Goal: Task Accomplishment & Management: Use online tool/utility

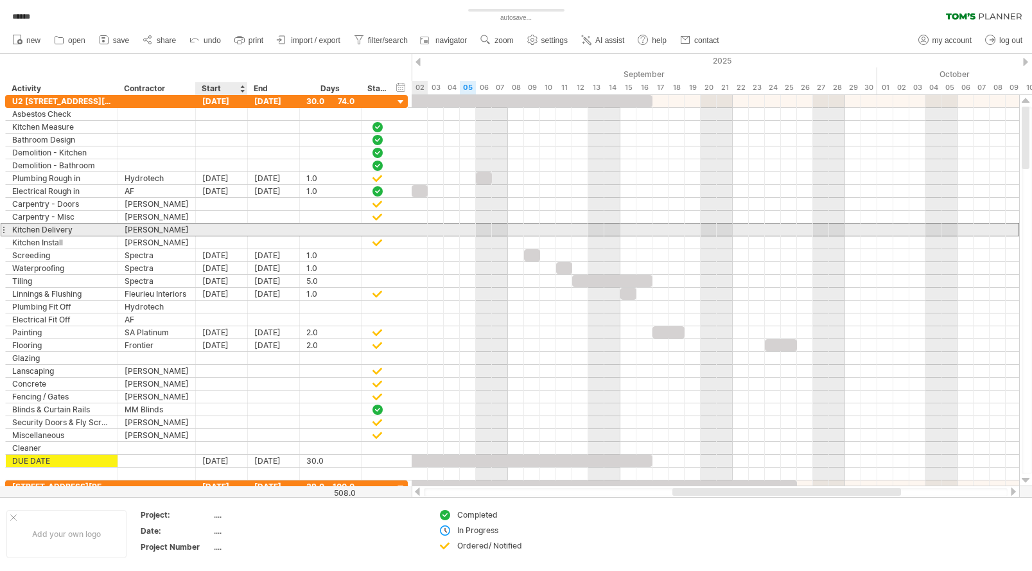
click at [229, 229] on div at bounding box center [222, 229] width 52 height 12
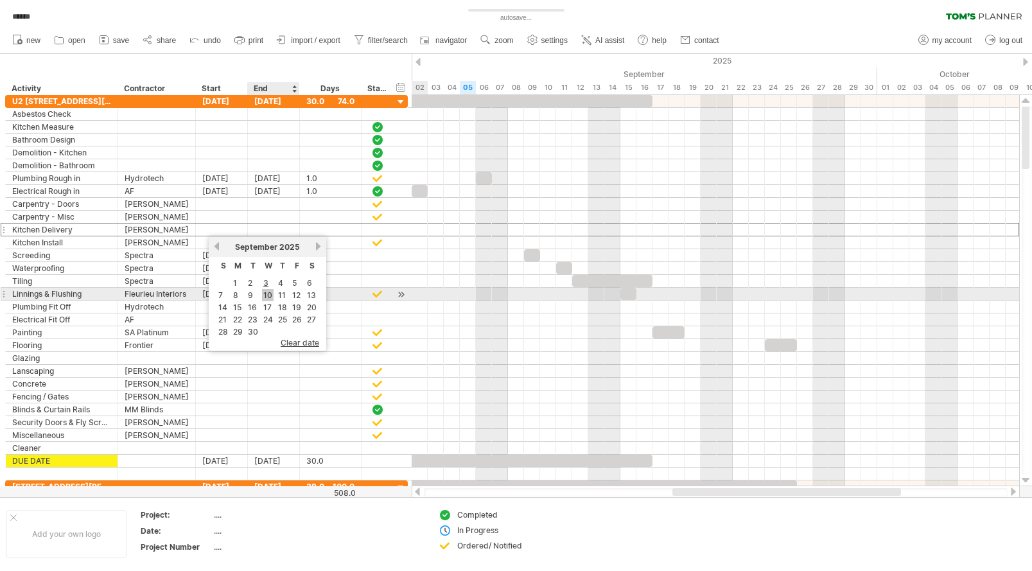
click at [266, 294] on link "10" at bounding box center [268, 295] width 12 height 12
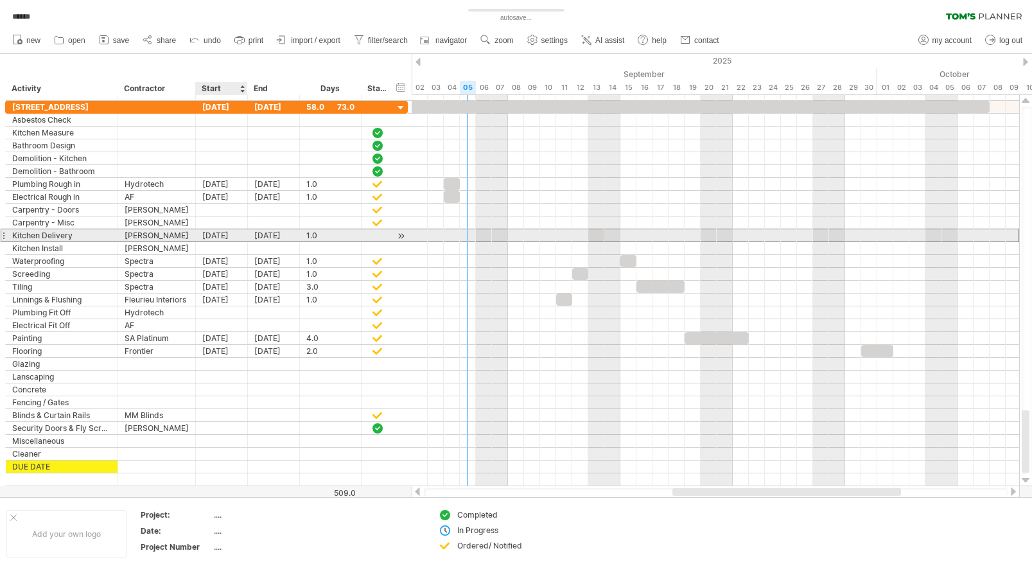
click at [223, 236] on div "[DATE]" at bounding box center [222, 235] width 52 height 12
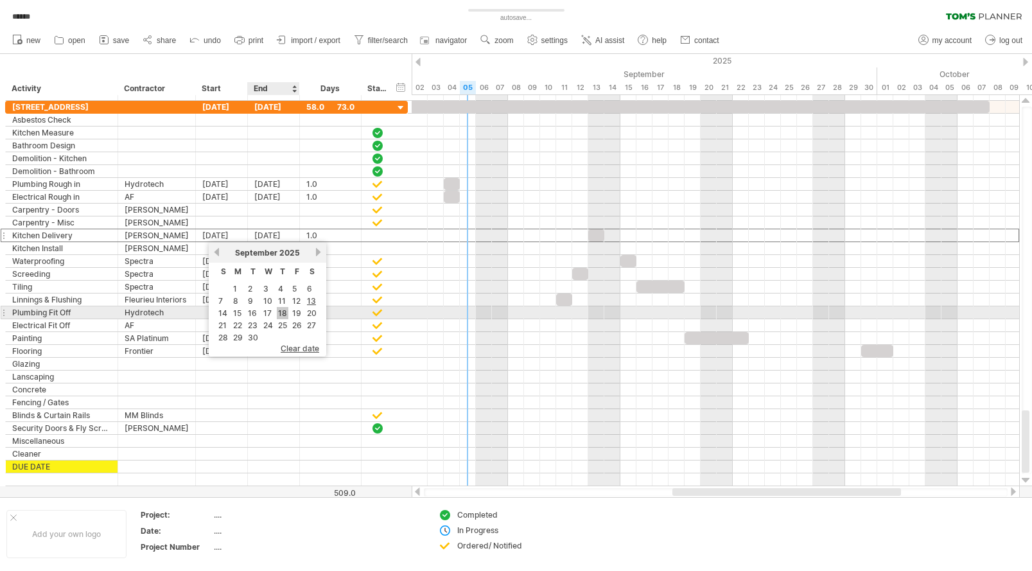
click at [281, 311] on link "18" at bounding box center [283, 313] width 12 height 12
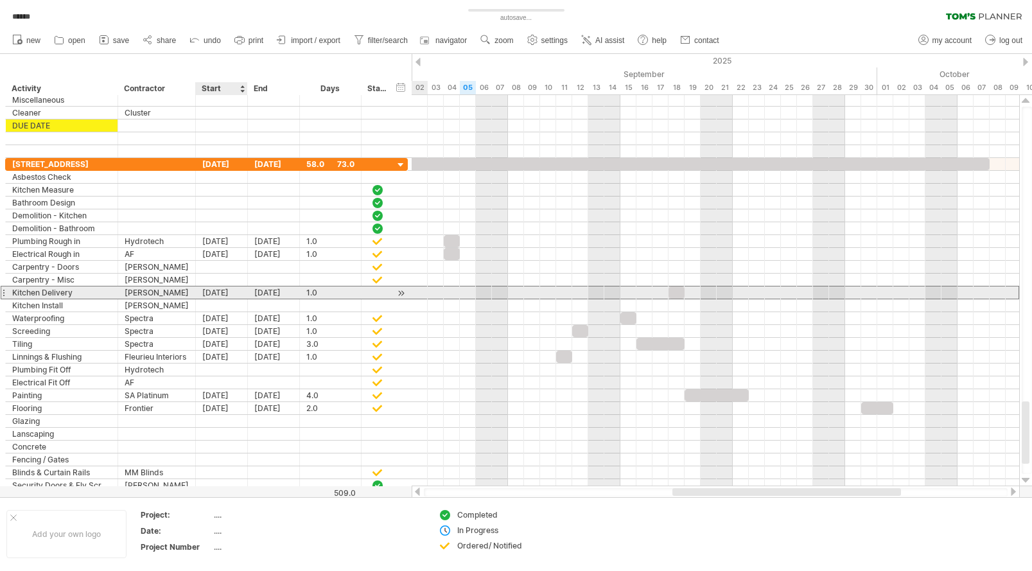
click at [224, 291] on div "[DATE]" at bounding box center [222, 292] width 52 height 12
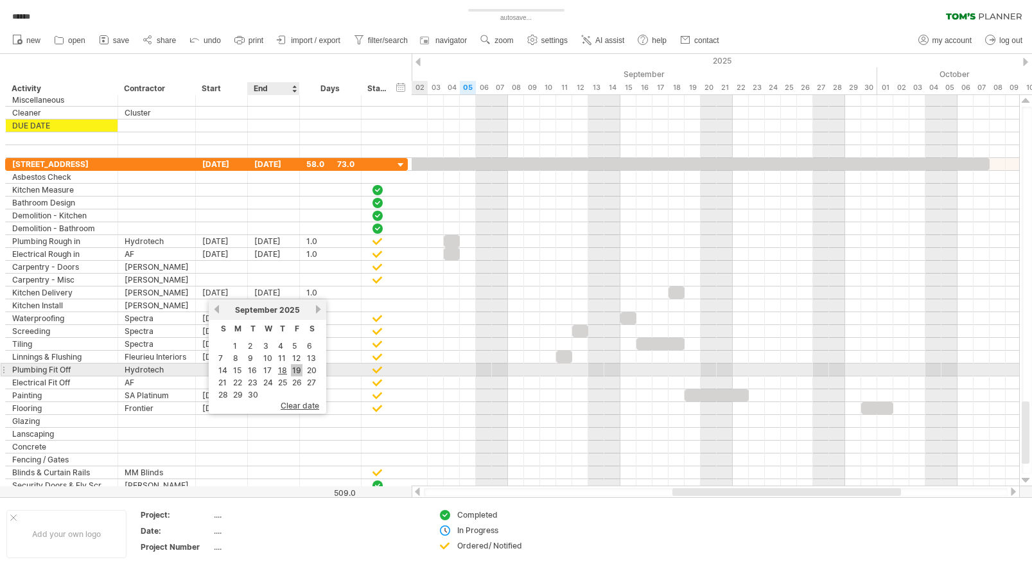
click at [296, 370] on link "19" at bounding box center [297, 370] width 12 height 12
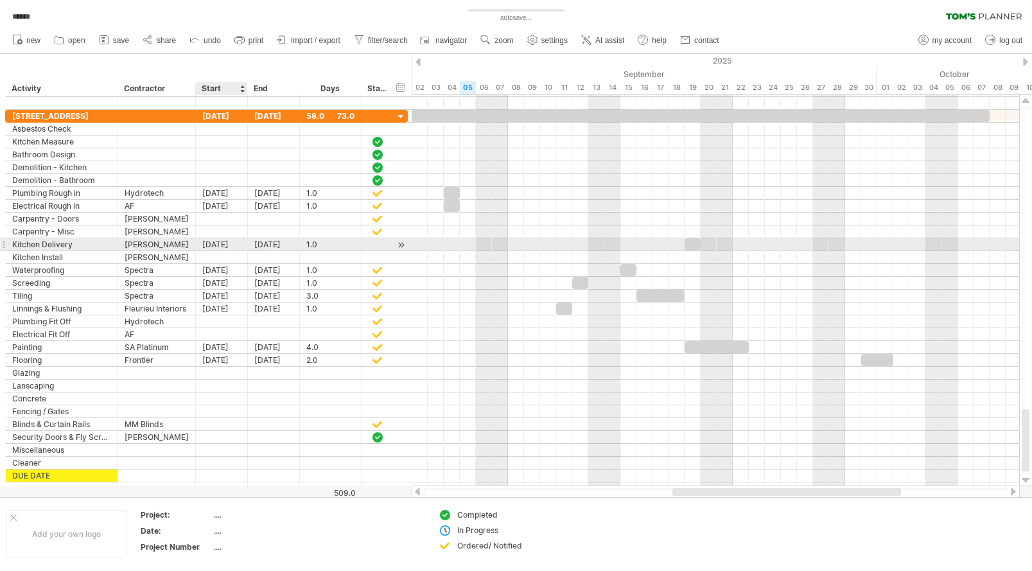
click at [216, 245] on div "[DATE]" at bounding box center [222, 244] width 52 height 12
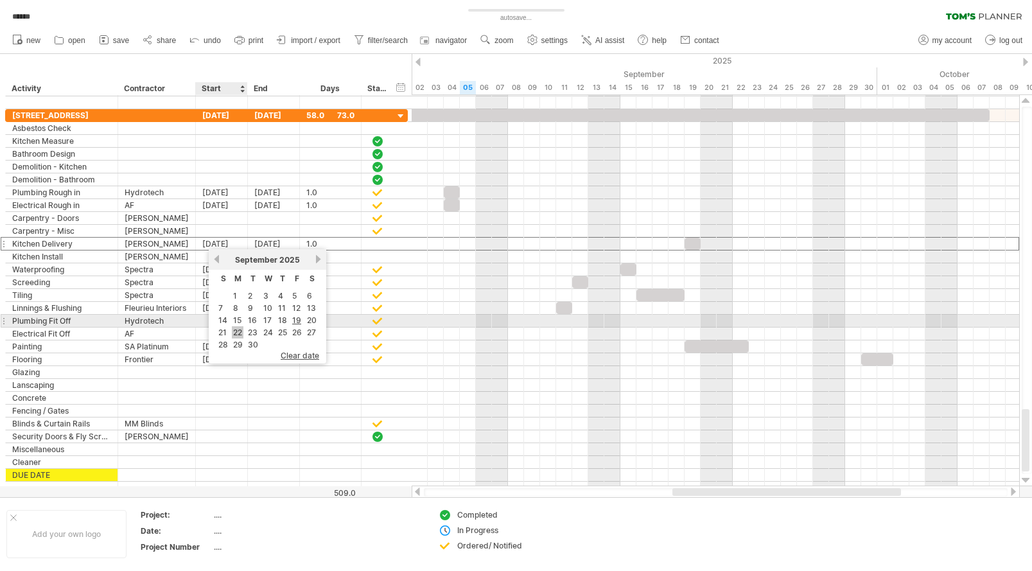
click at [238, 327] on link "22" at bounding box center [238, 332] width 12 height 12
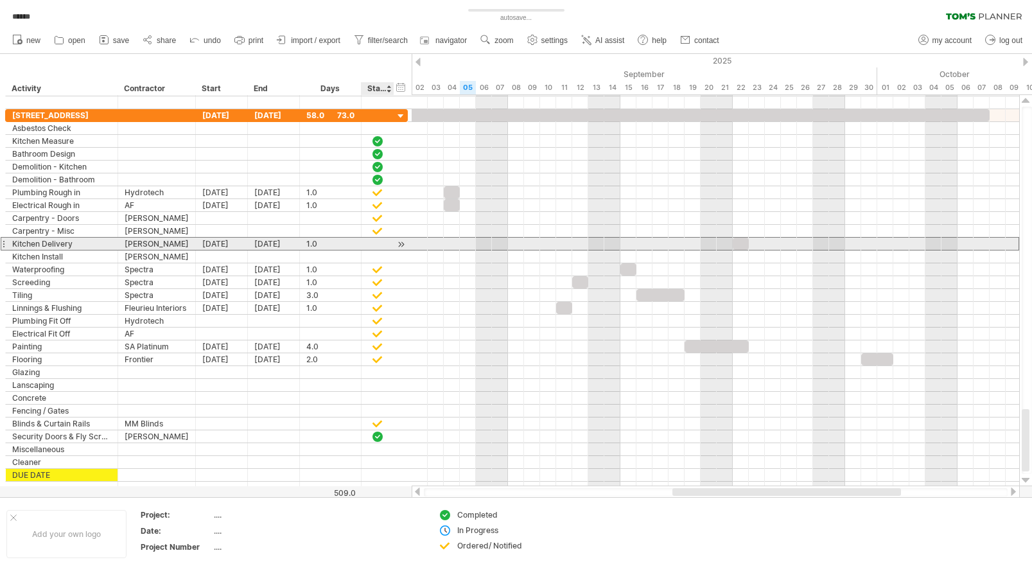
click at [374, 243] on div at bounding box center [377, 243] width 13 height 11
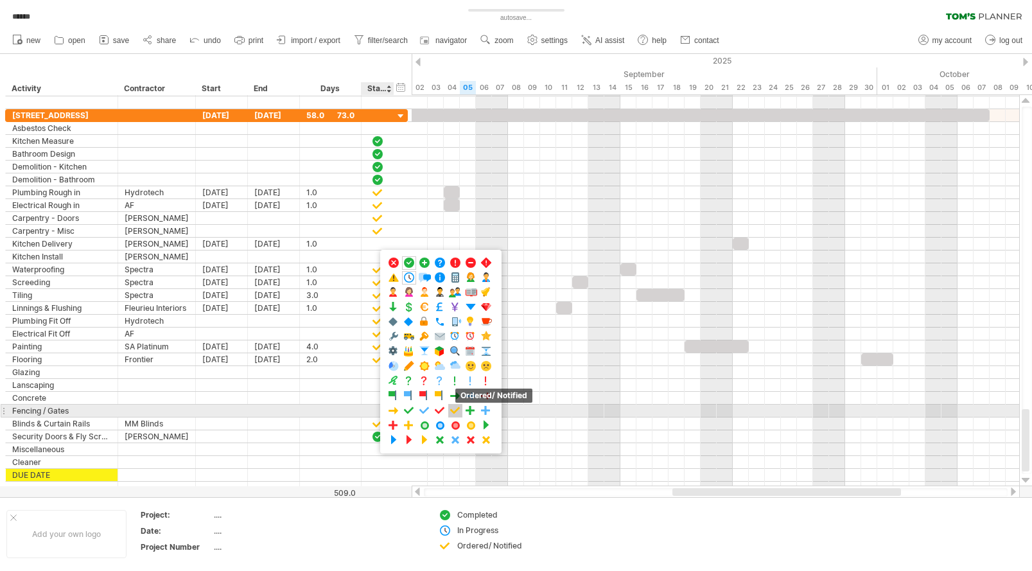
click at [457, 409] on span at bounding box center [455, 411] width 13 height 12
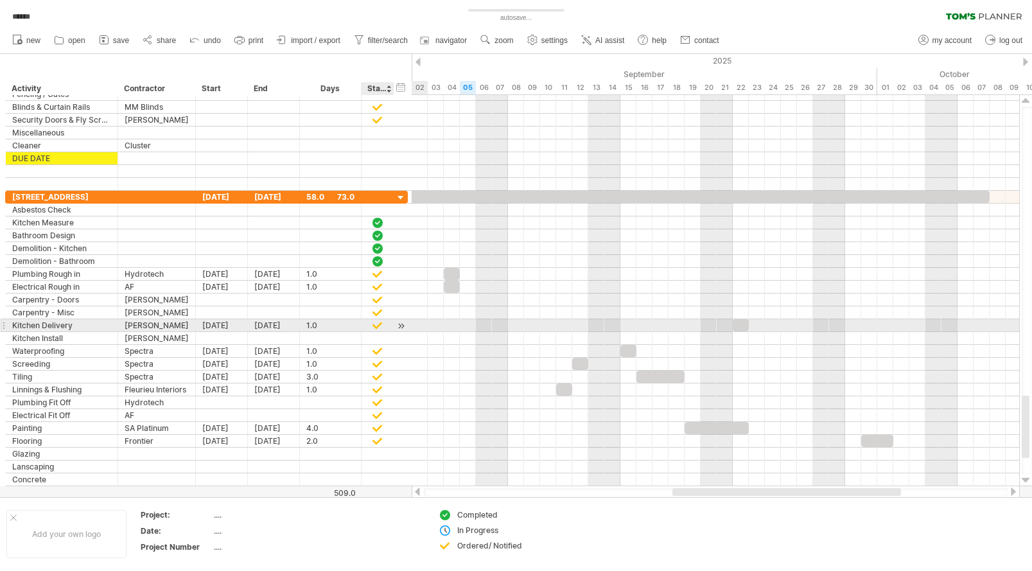
click at [381, 325] on div at bounding box center [377, 325] width 13 height 11
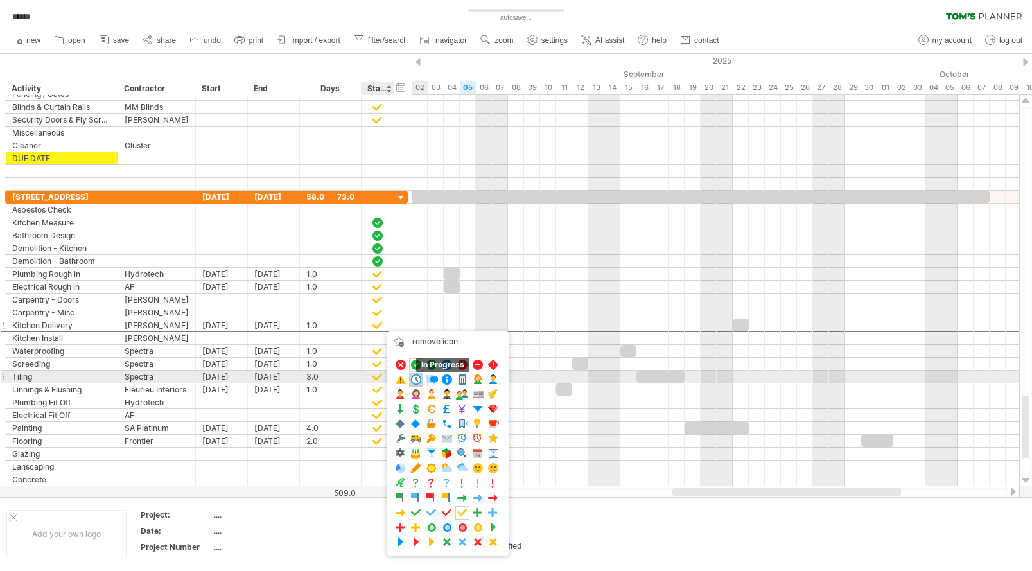
click at [415, 381] on span at bounding box center [416, 380] width 13 height 12
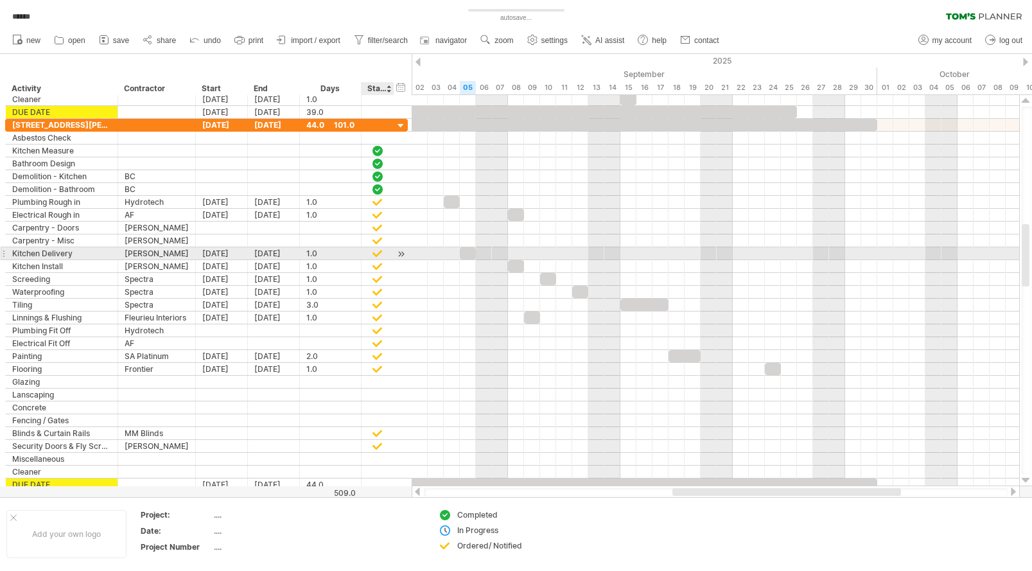
click at [374, 252] on div at bounding box center [377, 253] width 13 height 11
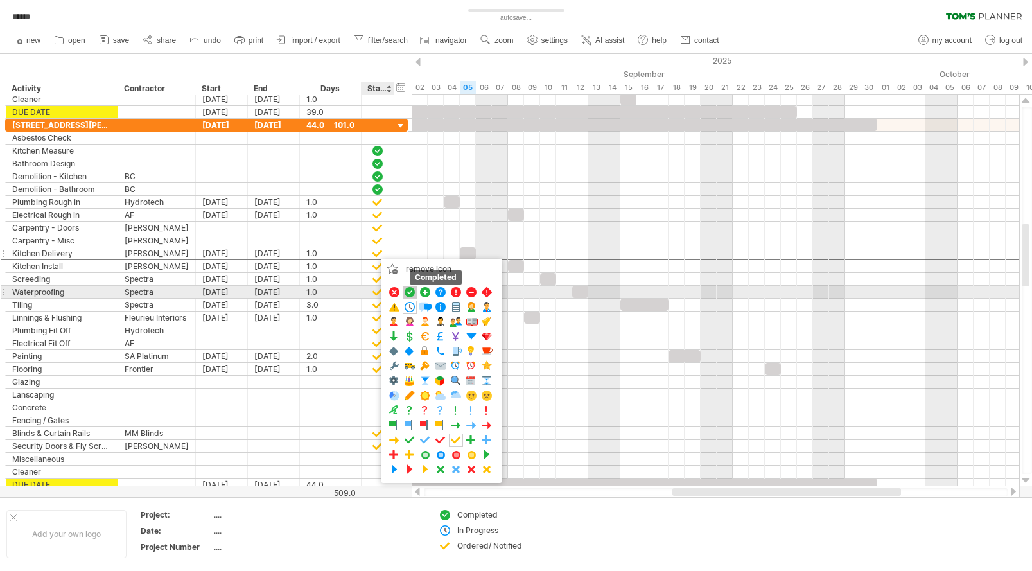
click at [407, 291] on span at bounding box center [409, 292] width 13 height 12
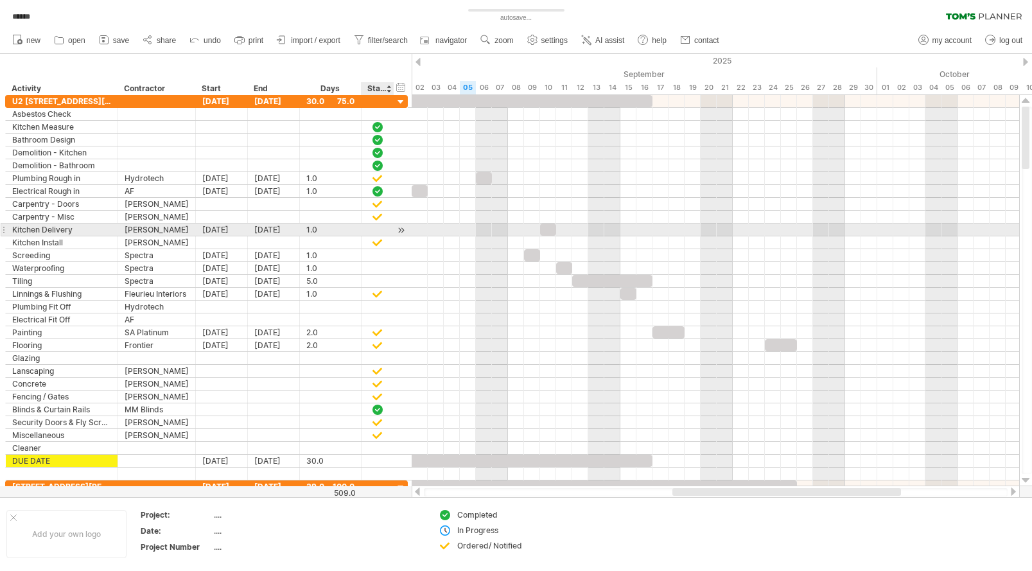
click at [376, 227] on div at bounding box center [377, 229] width 13 height 11
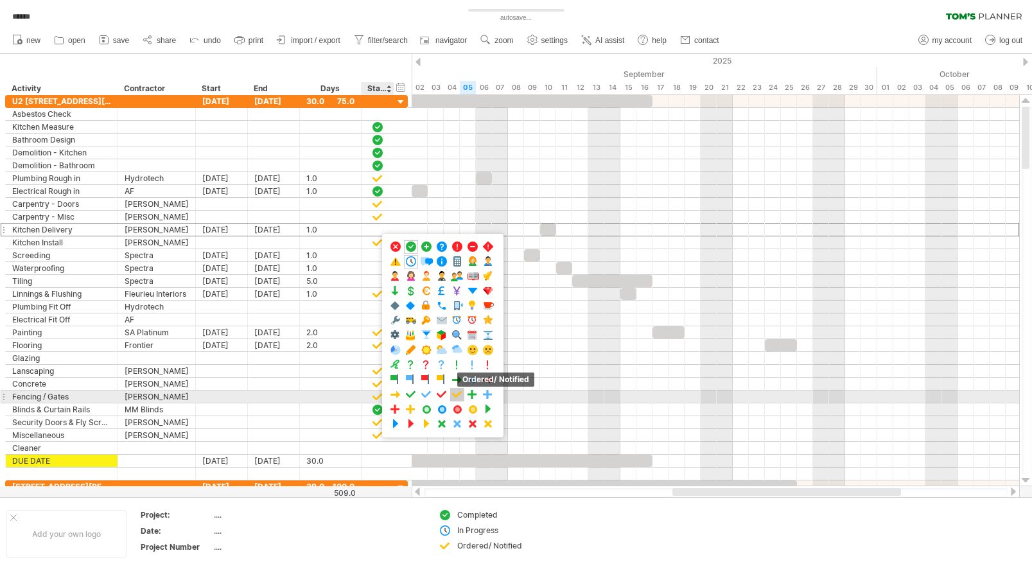
click at [455, 391] on span at bounding box center [457, 395] width 13 height 12
